Goal: Task Accomplishment & Management: Manage account settings

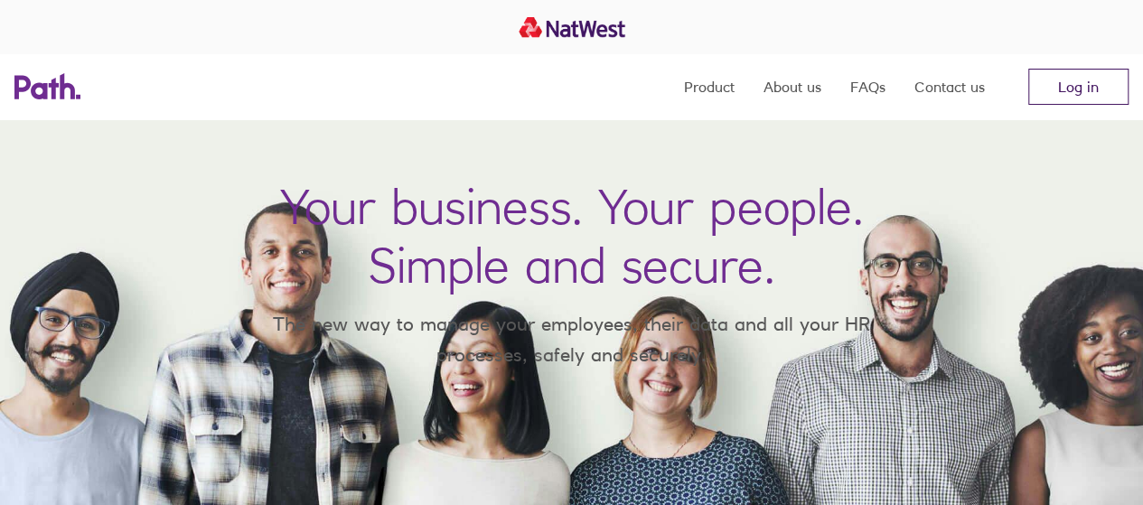
click at [1046, 96] on link "Log in" at bounding box center [1078, 87] width 100 height 36
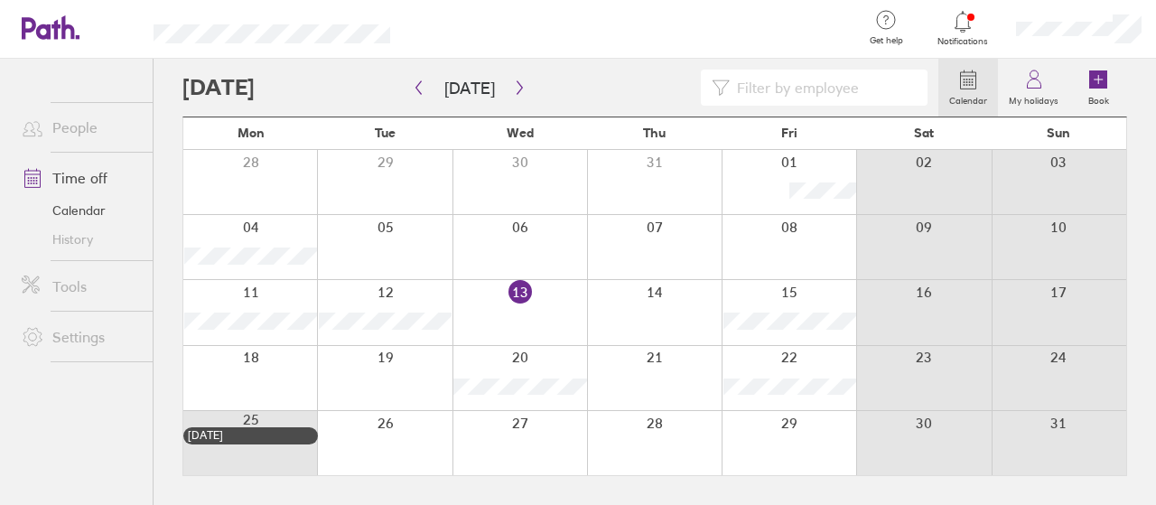
click at [1143, 31] on div at bounding box center [1079, 29] width 154 height 58
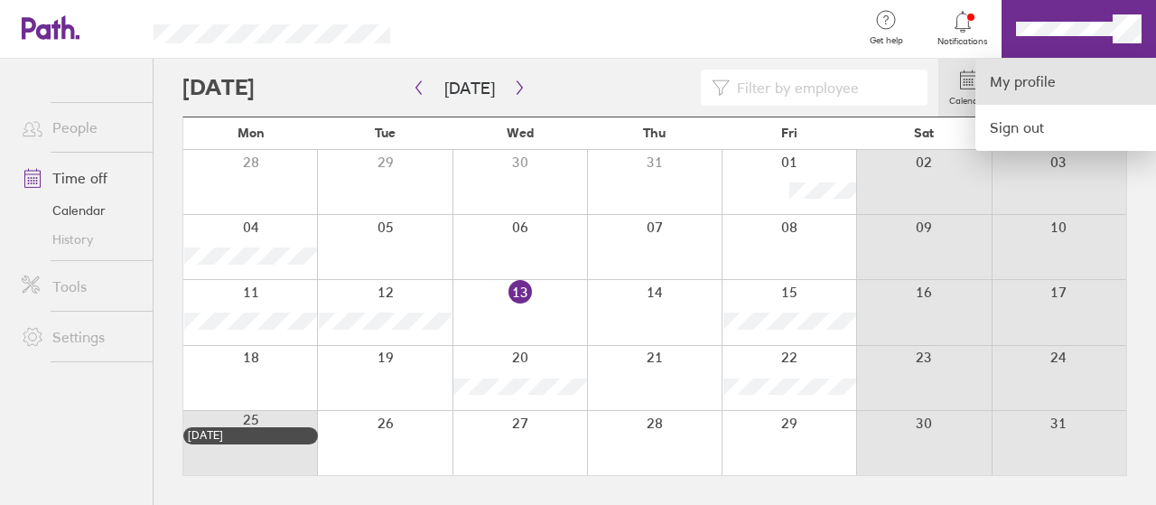
click at [1055, 70] on link "My profile" at bounding box center [1066, 82] width 181 height 46
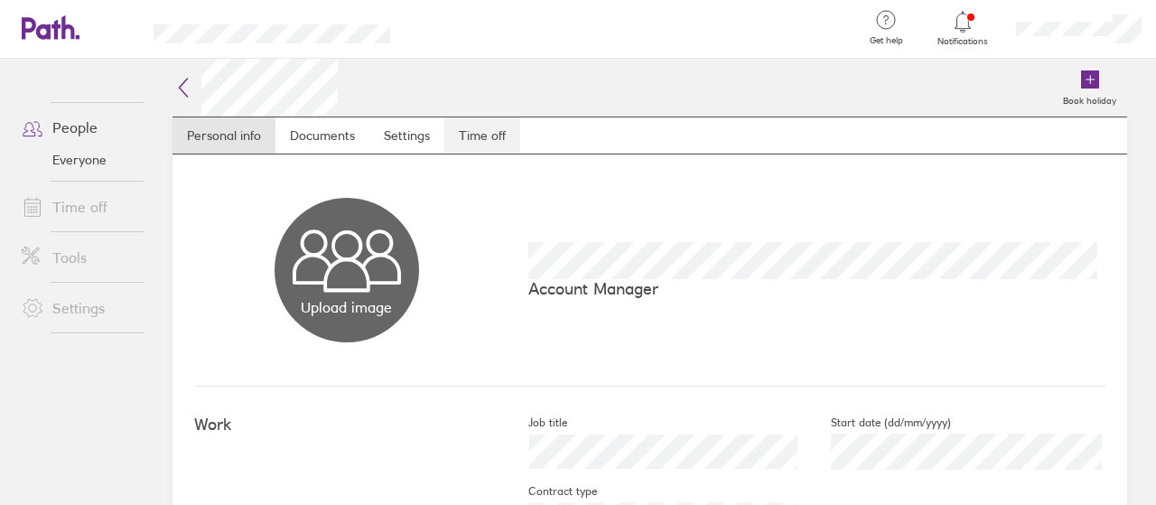
click at [489, 145] on link "Time off" at bounding box center [482, 135] width 76 height 36
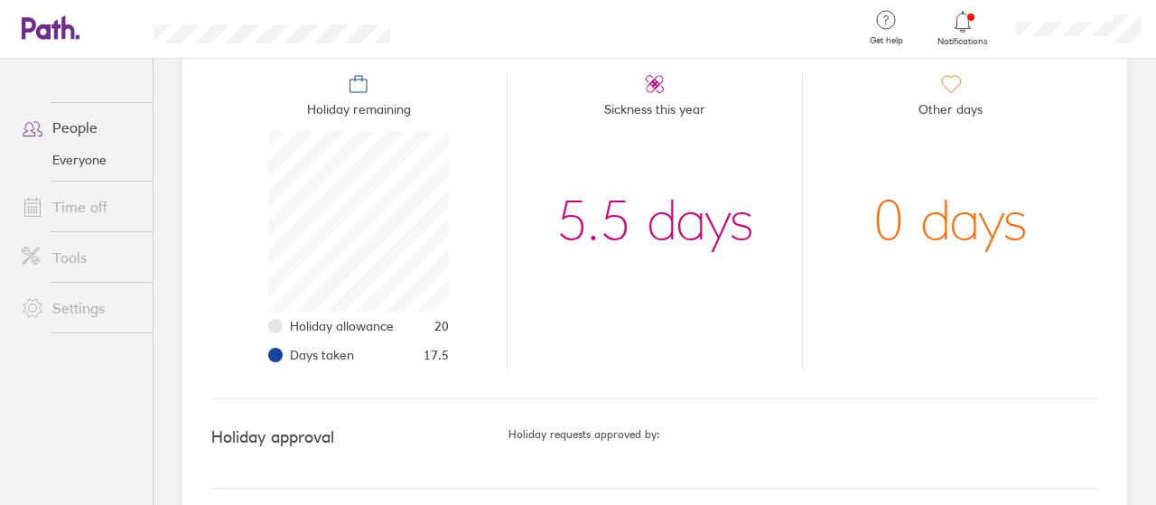
scroll to position [215, 0]
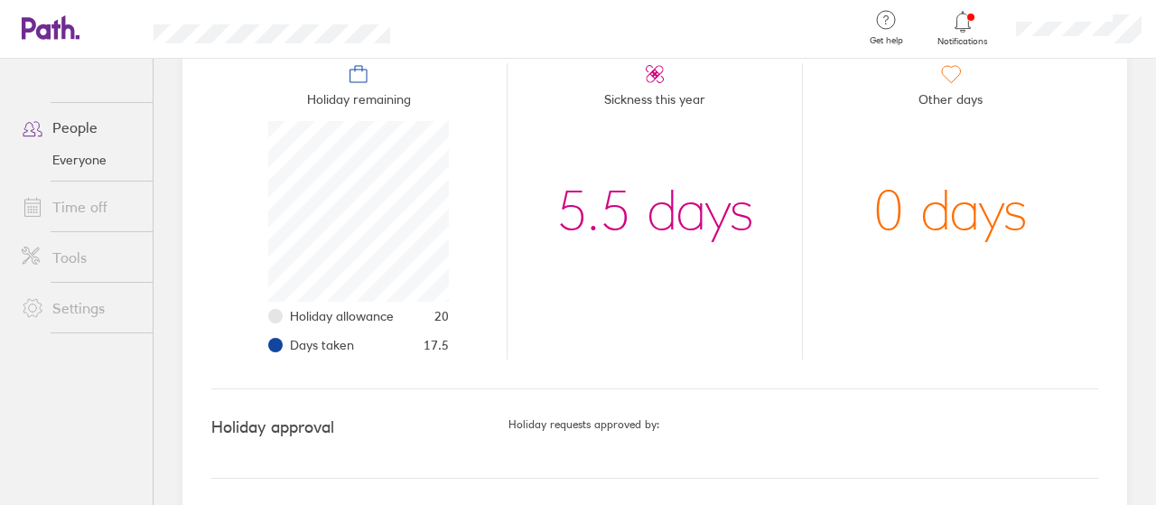
click at [29, 205] on icon at bounding box center [33, 207] width 22 height 22
